Goal: Check status: Check status

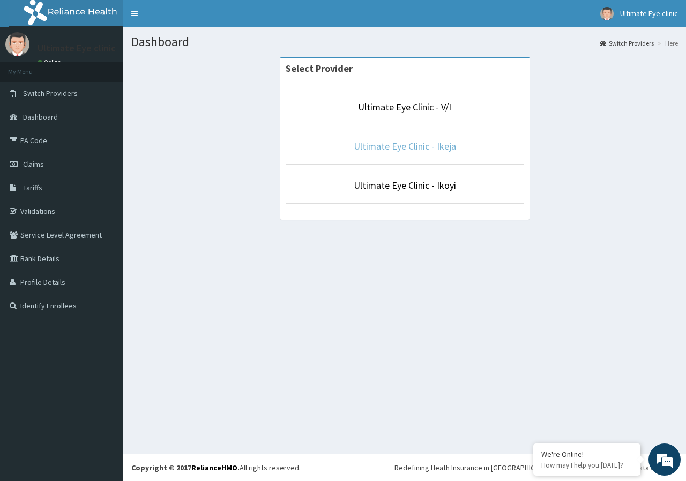
click at [418, 146] on link "Ultimate Eye Clinic - Ikeja" at bounding box center [405, 146] width 102 height 12
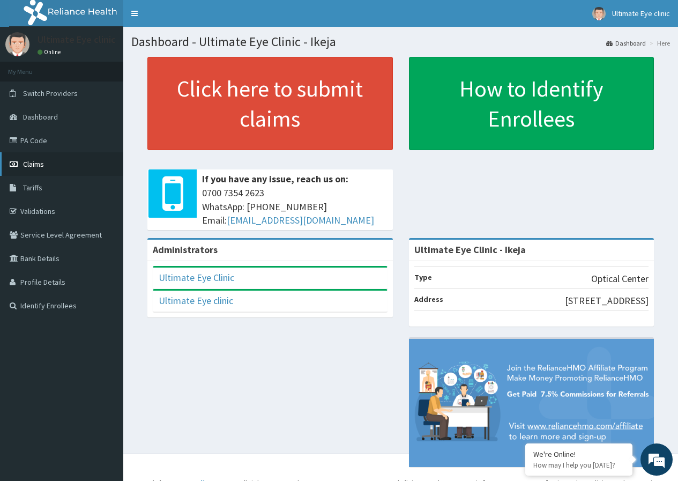
click at [54, 165] on link "Claims" at bounding box center [61, 164] width 123 height 24
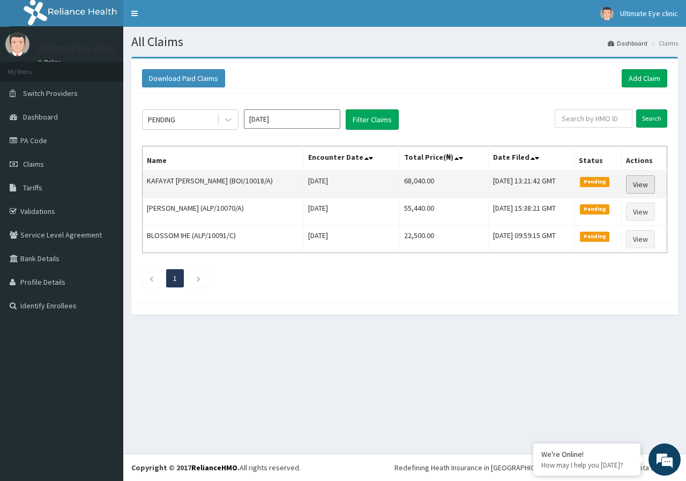
click at [639, 183] on link "View" at bounding box center [640, 184] width 29 height 18
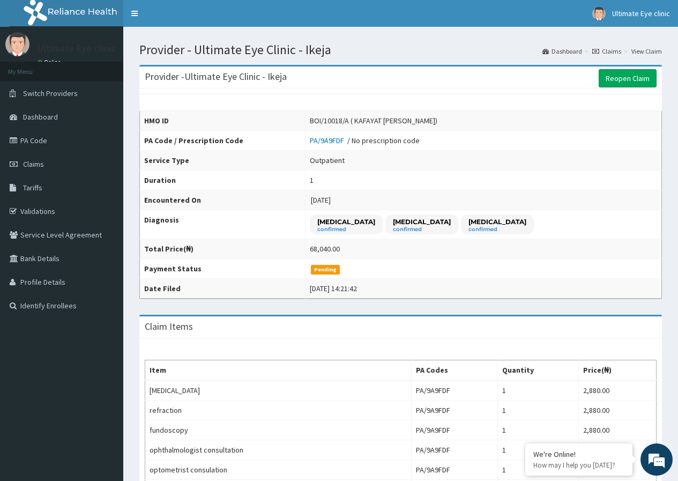
click at [613, 49] on link "Claims" at bounding box center [607, 51] width 29 height 9
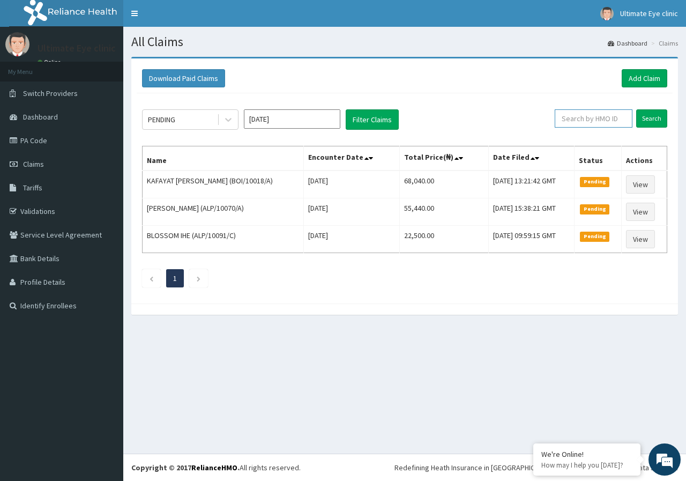
click at [605, 115] on input "text" at bounding box center [594, 118] width 78 height 18
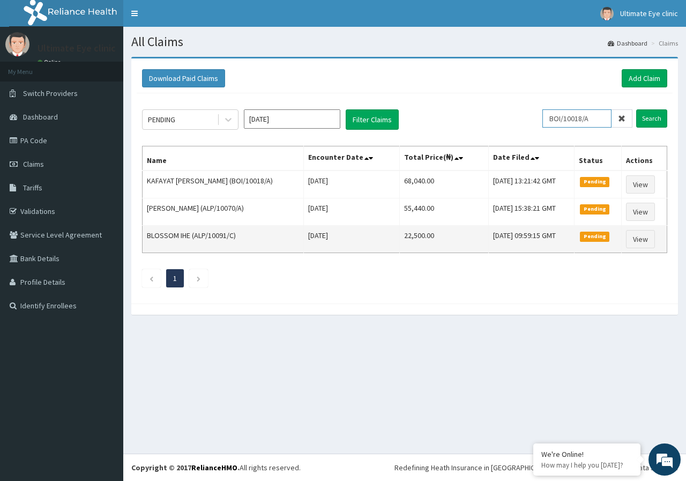
type input "BOI/10018/A"
click at [636, 109] on input "Search" at bounding box center [651, 118] width 31 height 18
